Goal: Communication & Community: Answer question/provide support

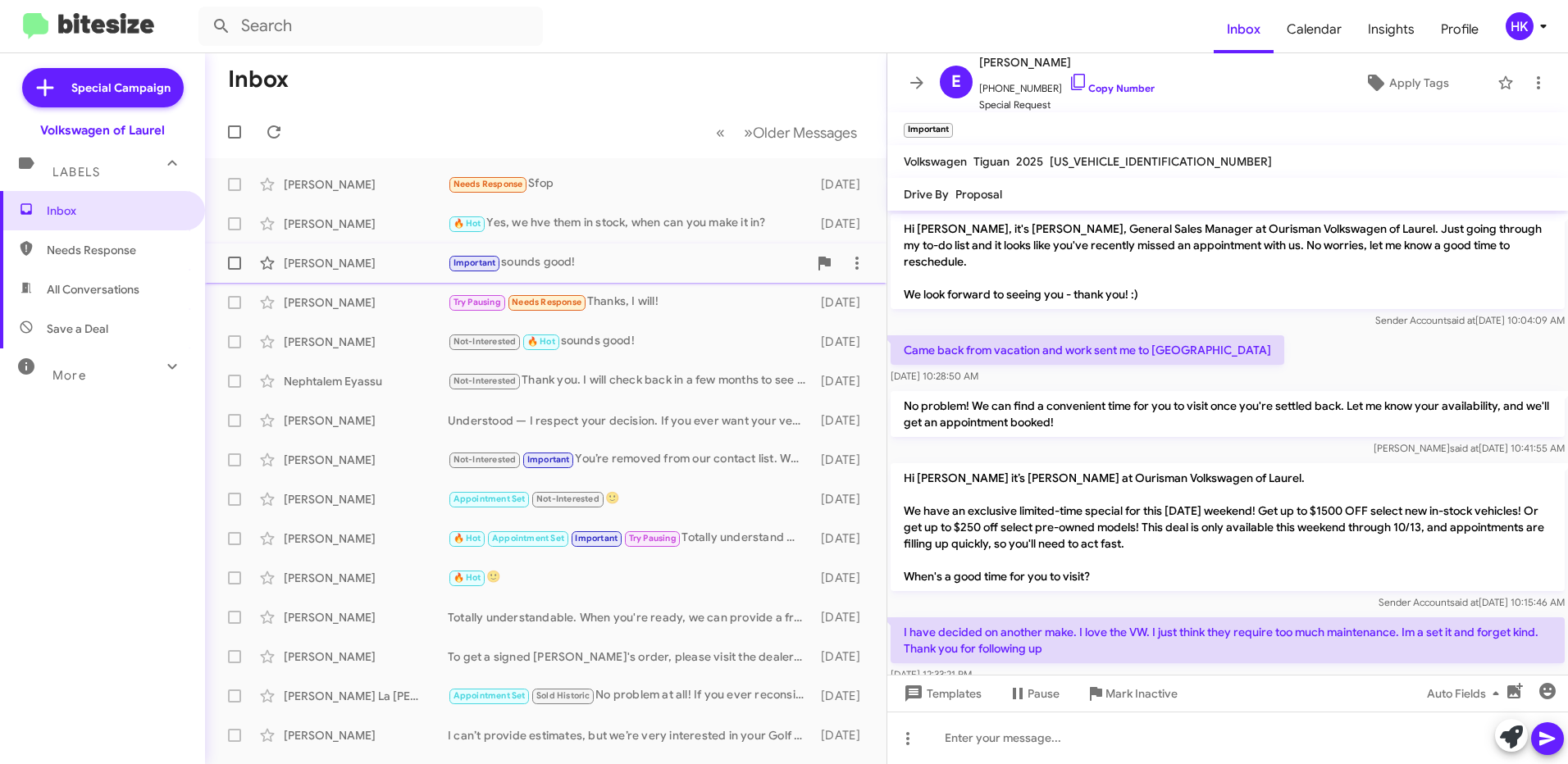
scroll to position [315, 0]
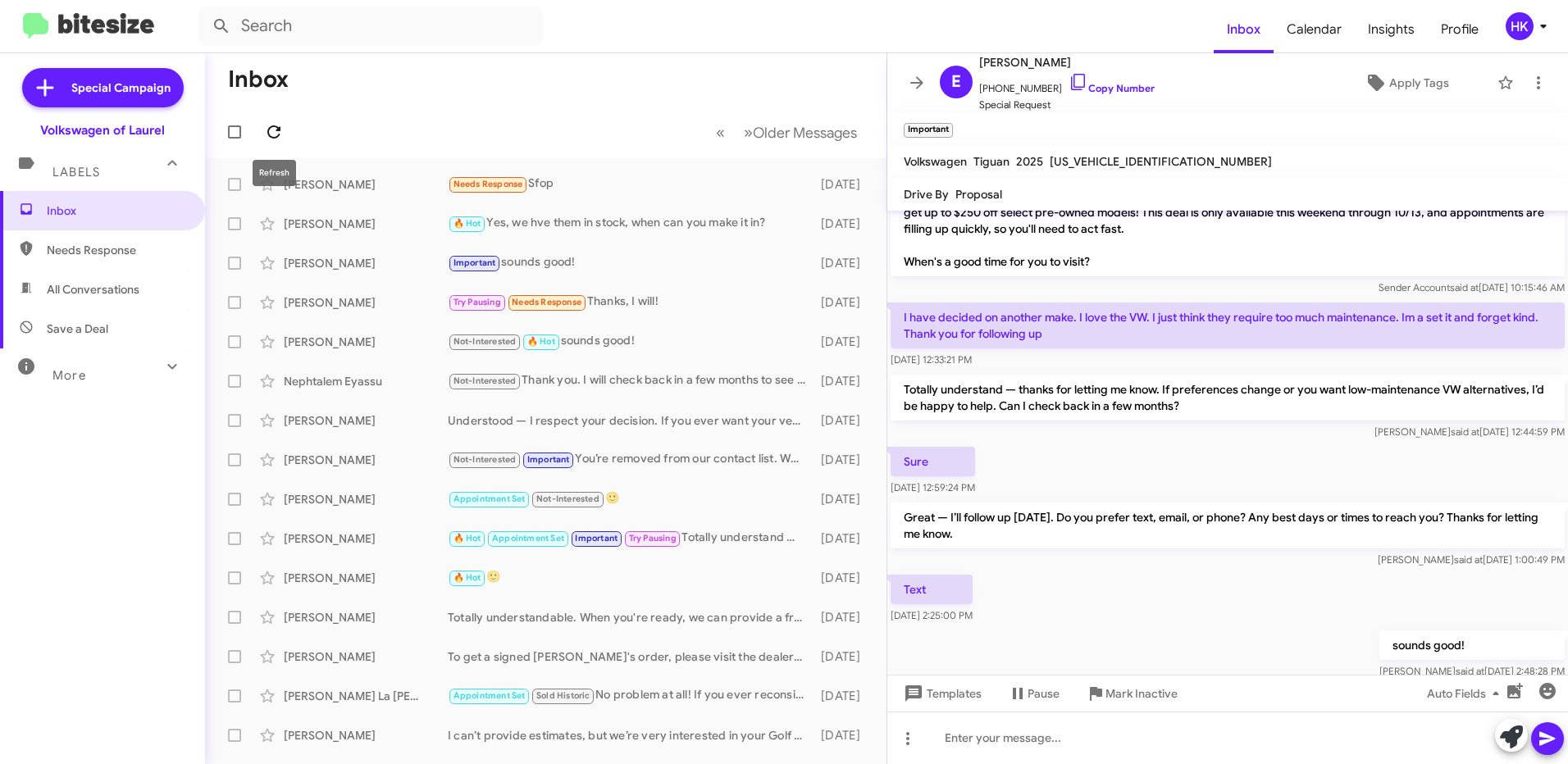
click at [269, 128] on icon at bounding box center [274, 132] width 13 height 13
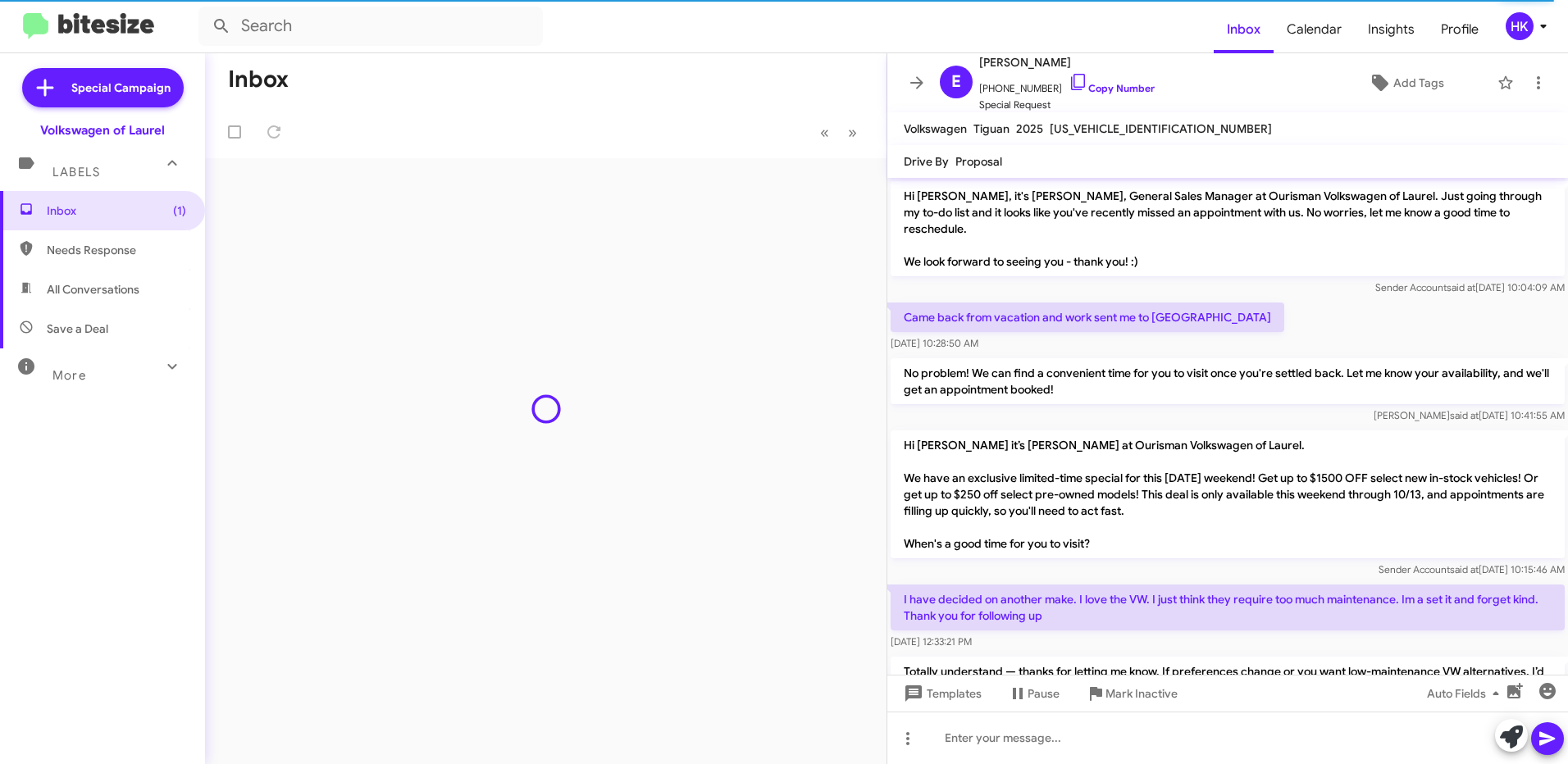
scroll to position [375, 0]
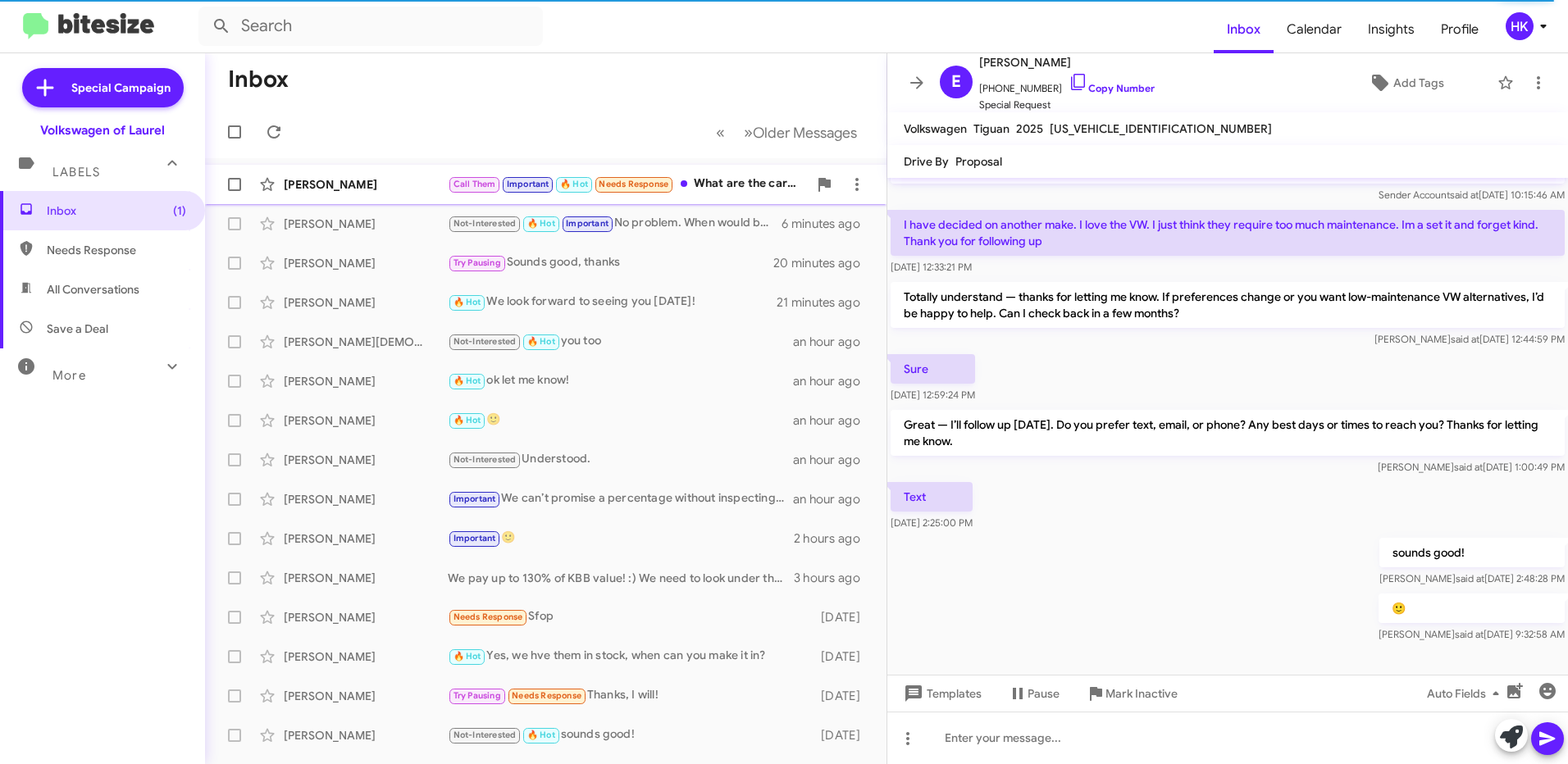
click at [347, 185] on div "[PERSON_NAME]" at bounding box center [366, 184] width 164 height 17
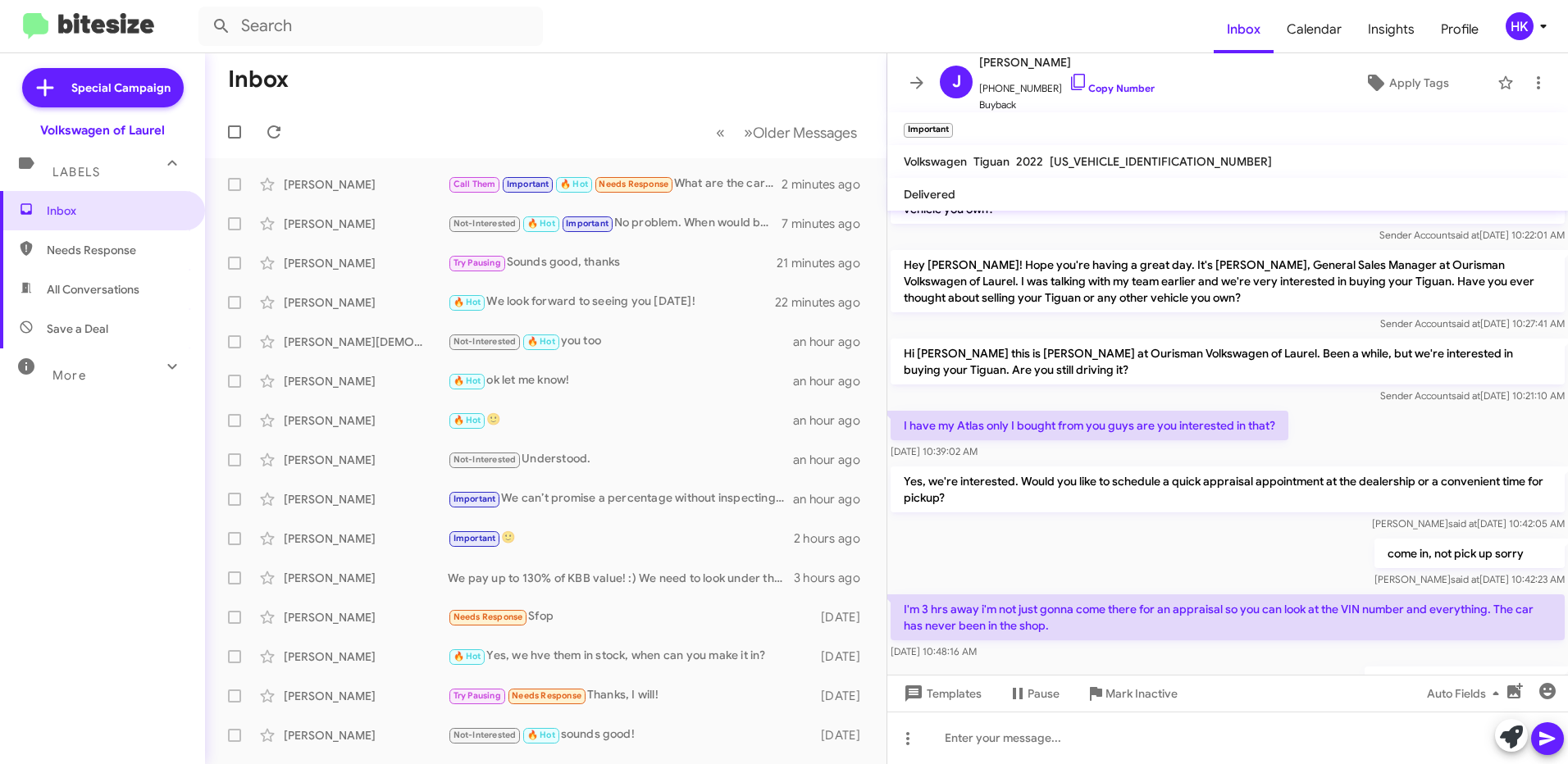
scroll to position [902, 0]
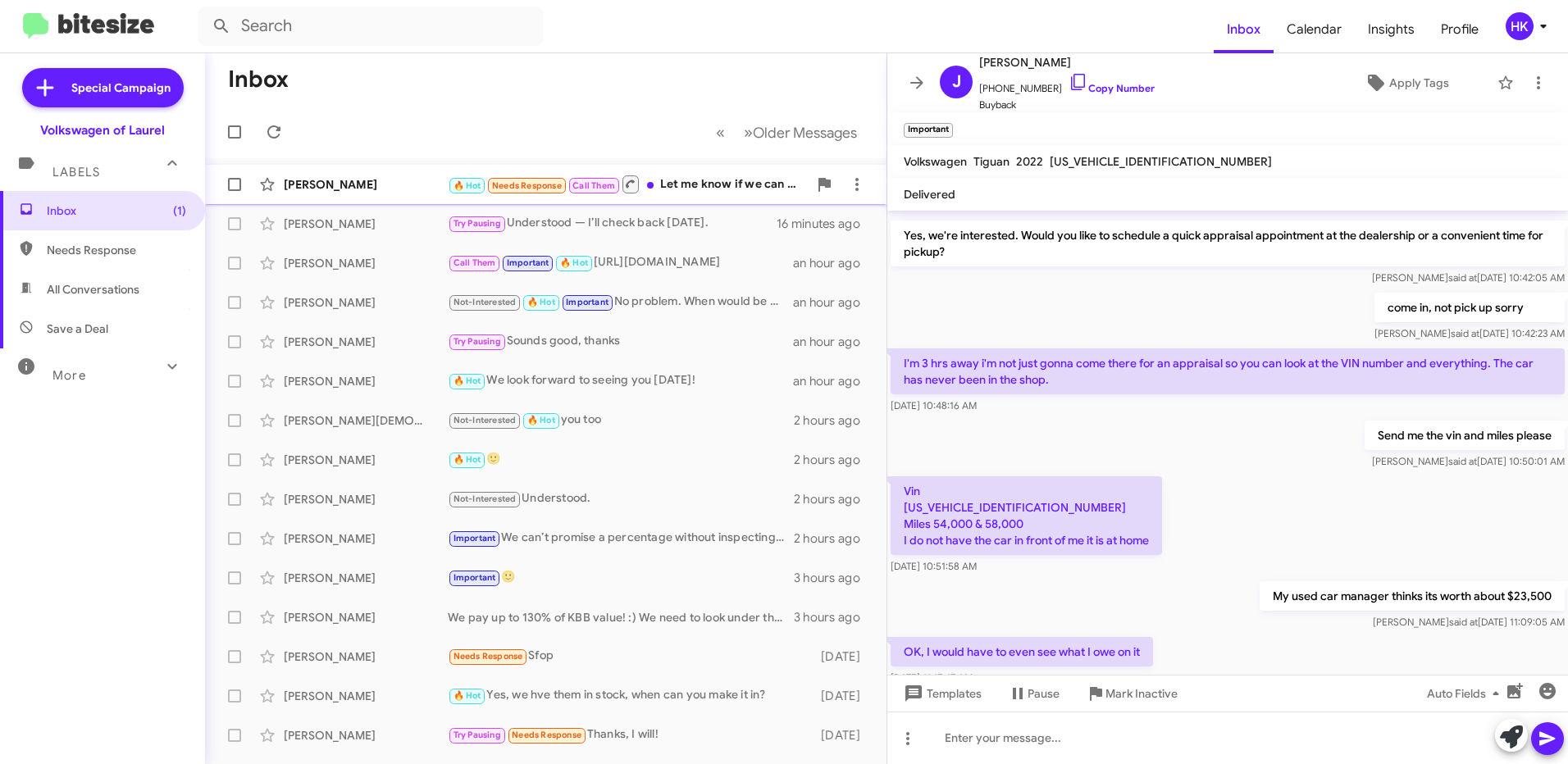
click at [346, 188] on div "[PERSON_NAME]" at bounding box center [366, 184] width 164 height 17
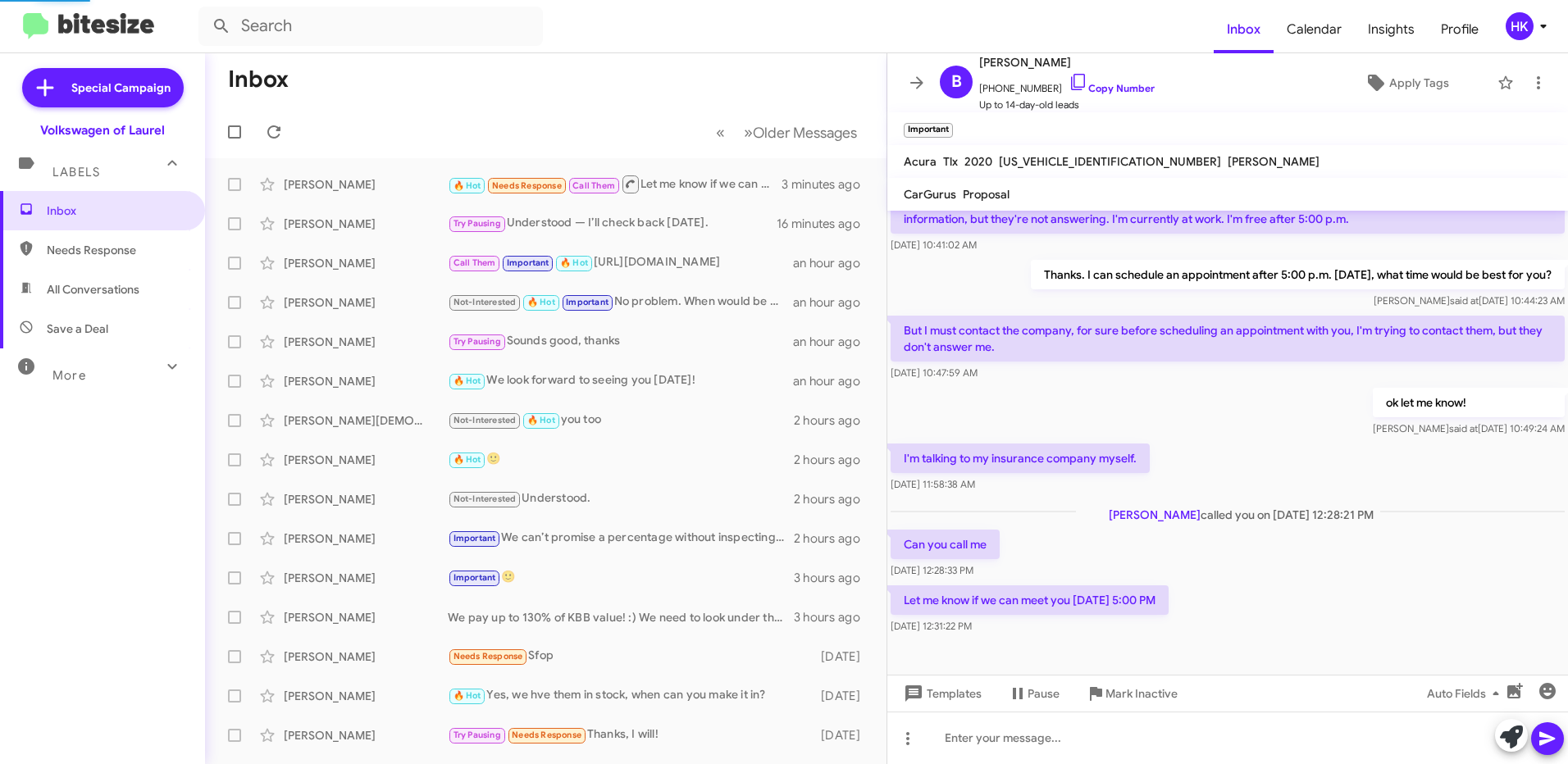
scroll to position [98, 0]
click at [273, 136] on icon at bounding box center [274, 132] width 20 height 20
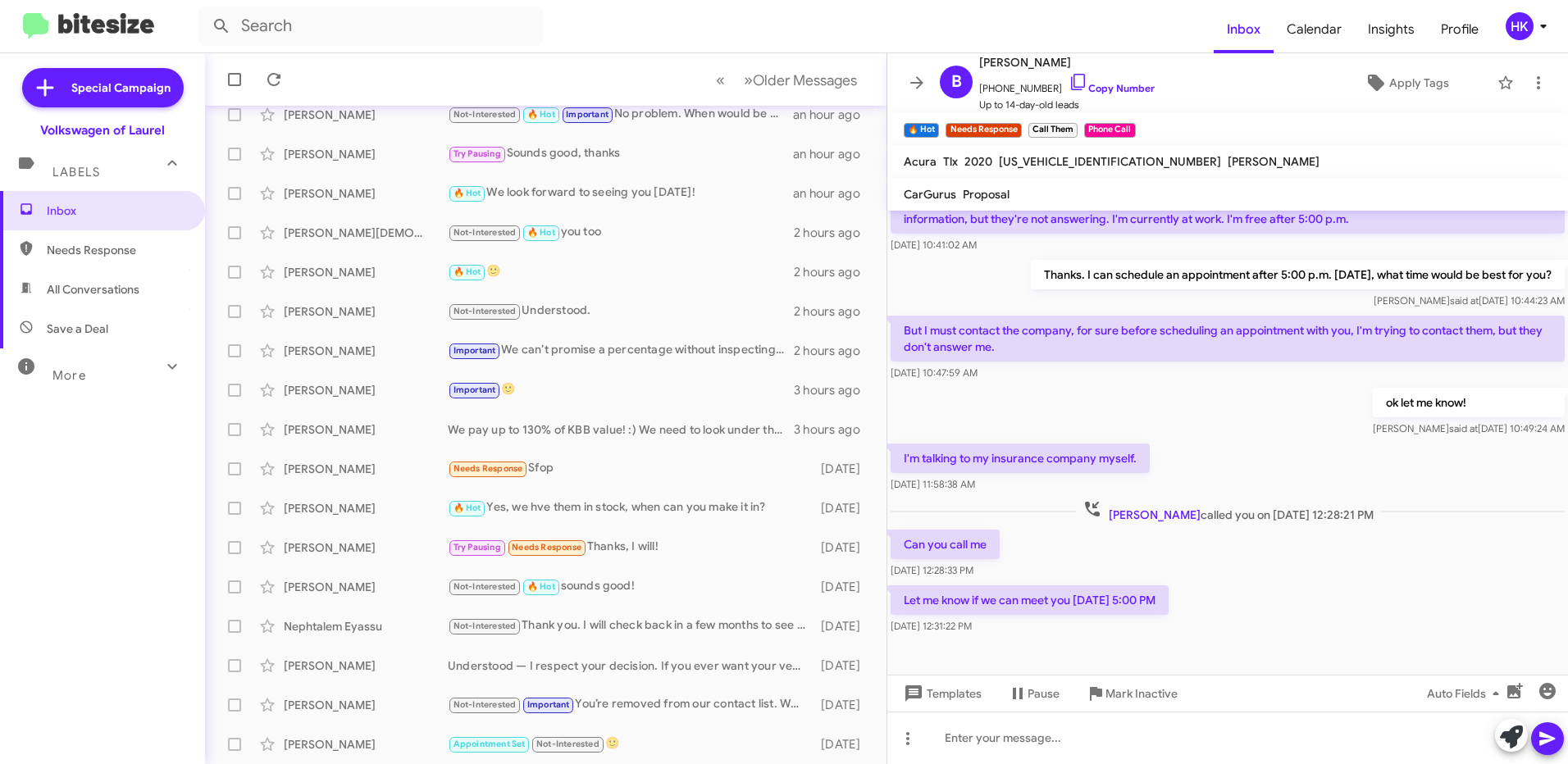
scroll to position [0, 0]
